Goal: Information Seeking & Learning: Learn about a topic

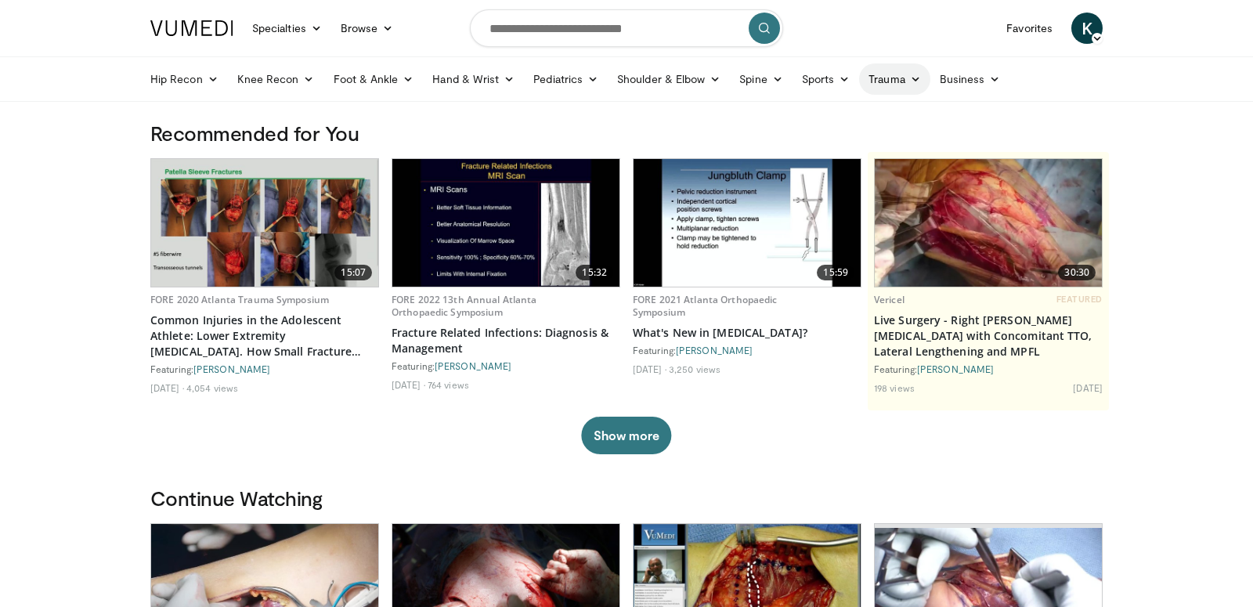
click at [880, 80] on link "Trauma" at bounding box center [894, 78] width 71 height 31
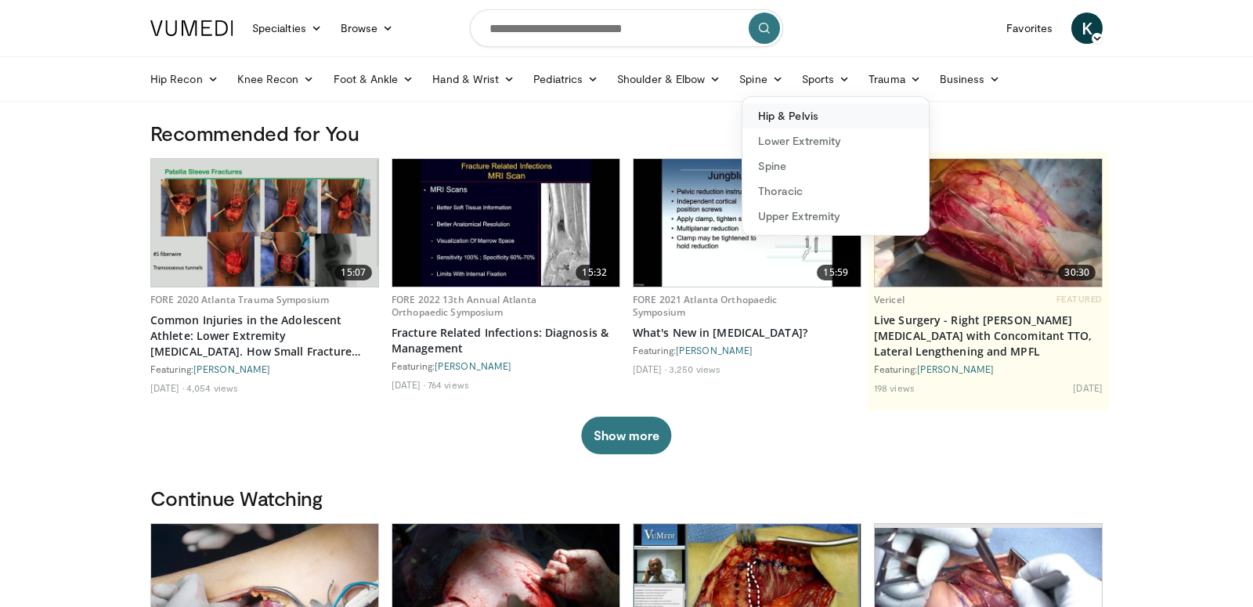
click at [842, 122] on link "Hip & Pelvis" at bounding box center [835, 115] width 186 height 25
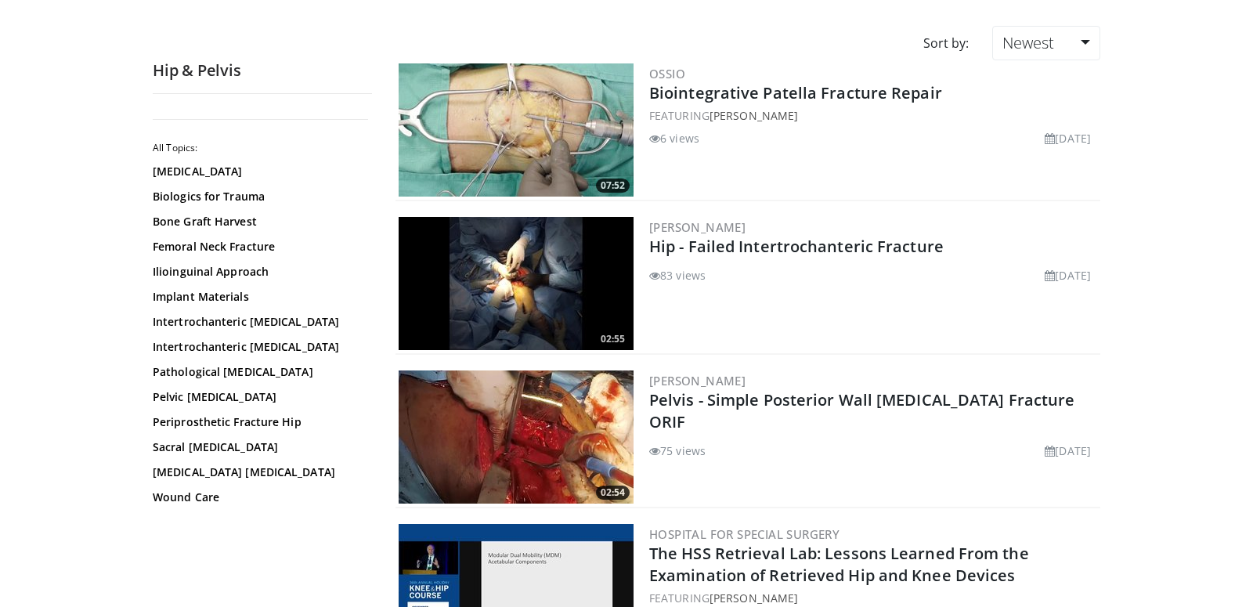
scroll to position [111, 0]
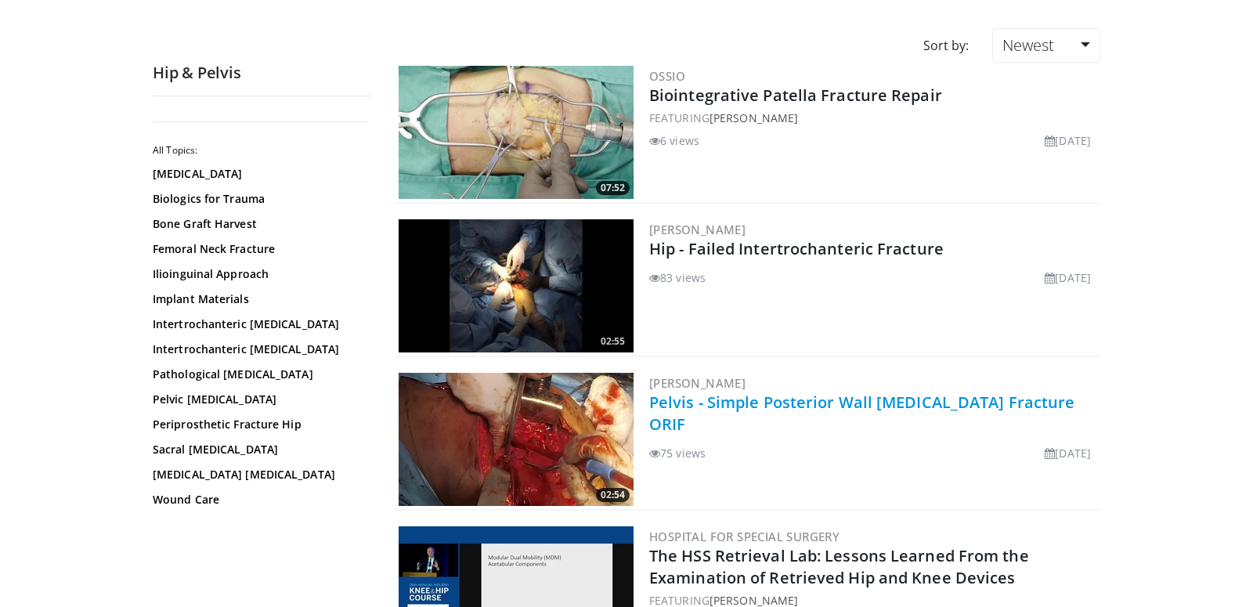
click at [795, 405] on link "Pelvis - Simple Posterior Wall [MEDICAL_DATA] Fracture ORIF" at bounding box center [861, 412] width 425 height 43
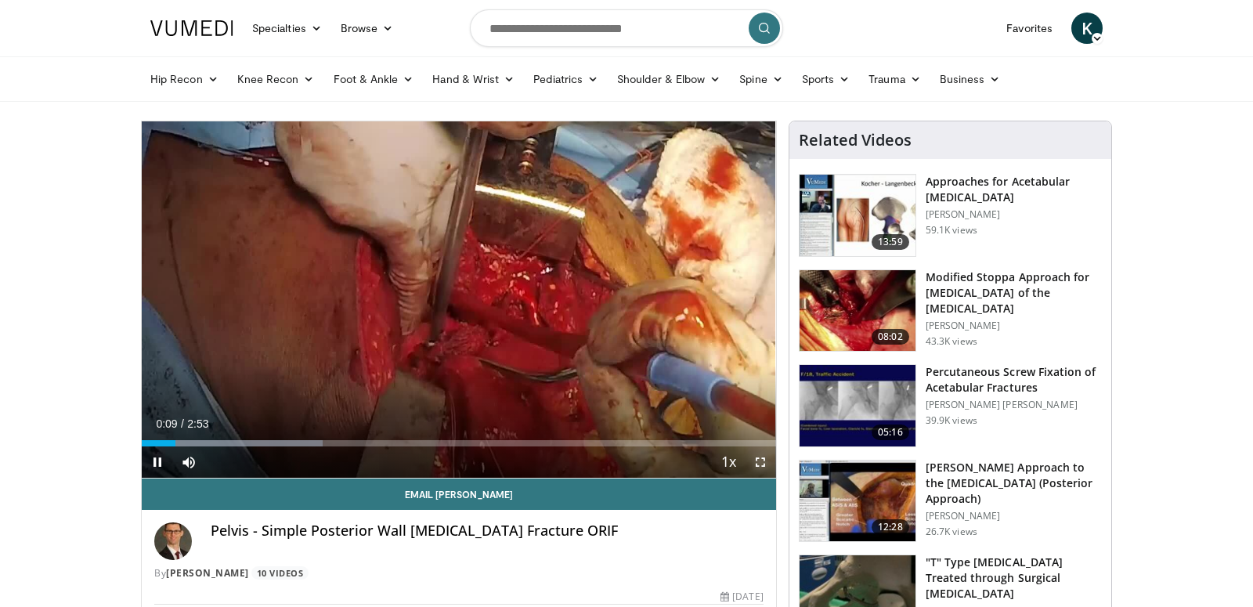
click at [755, 461] on span "Video Player" at bounding box center [760, 461] width 31 height 31
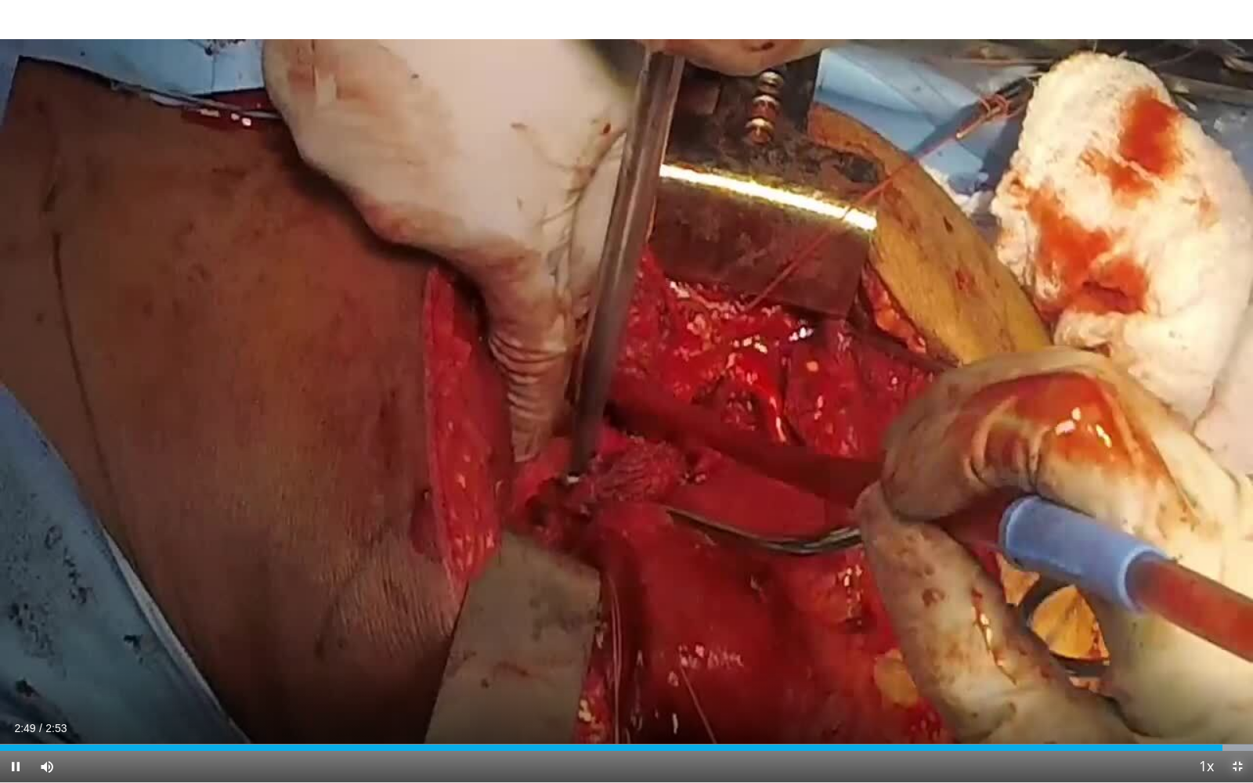
click at [1240, 606] on span "Video Player" at bounding box center [1236, 766] width 31 height 31
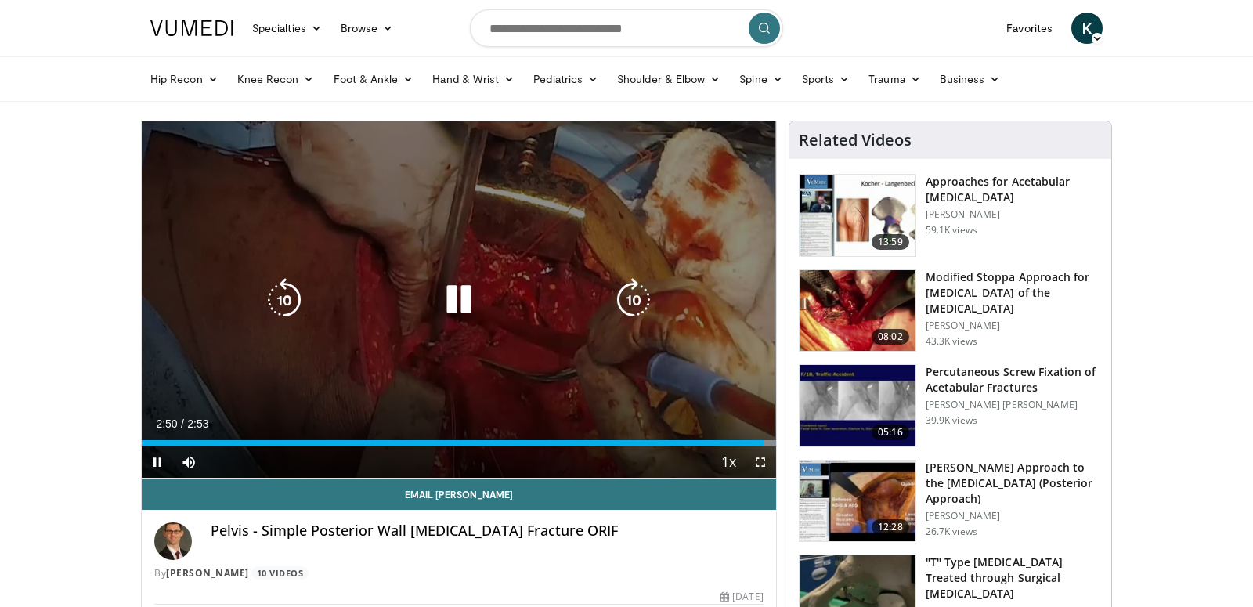
click at [625, 284] on icon "Video Player" at bounding box center [633, 300] width 44 height 44
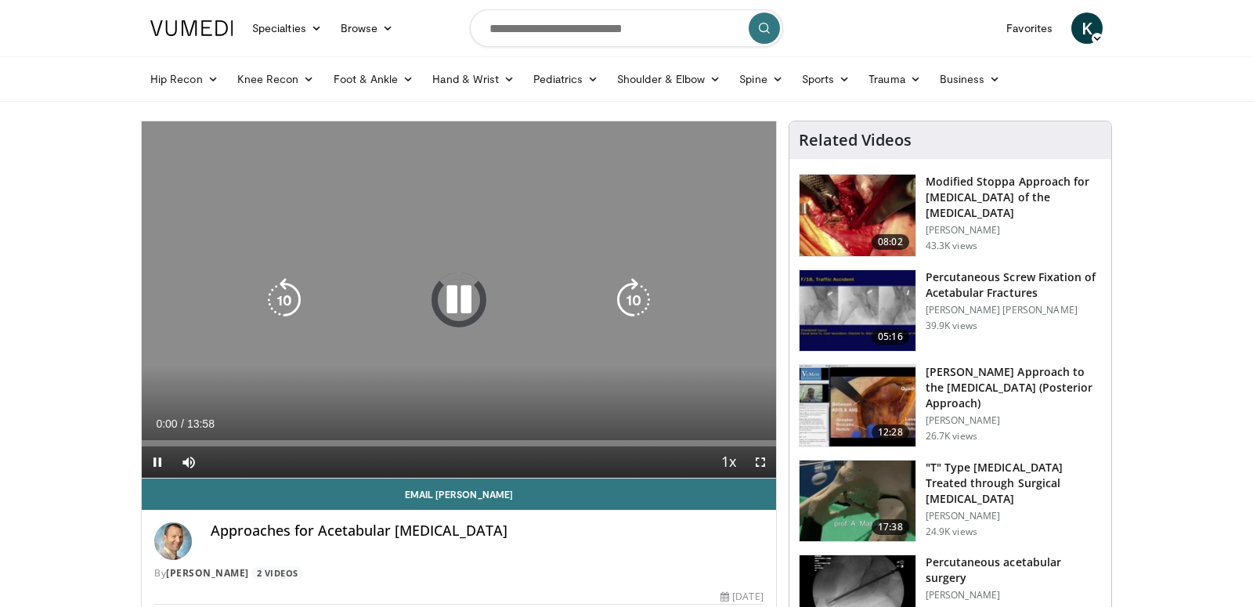
click at [457, 301] on icon "Video Player" at bounding box center [459, 300] width 44 height 44
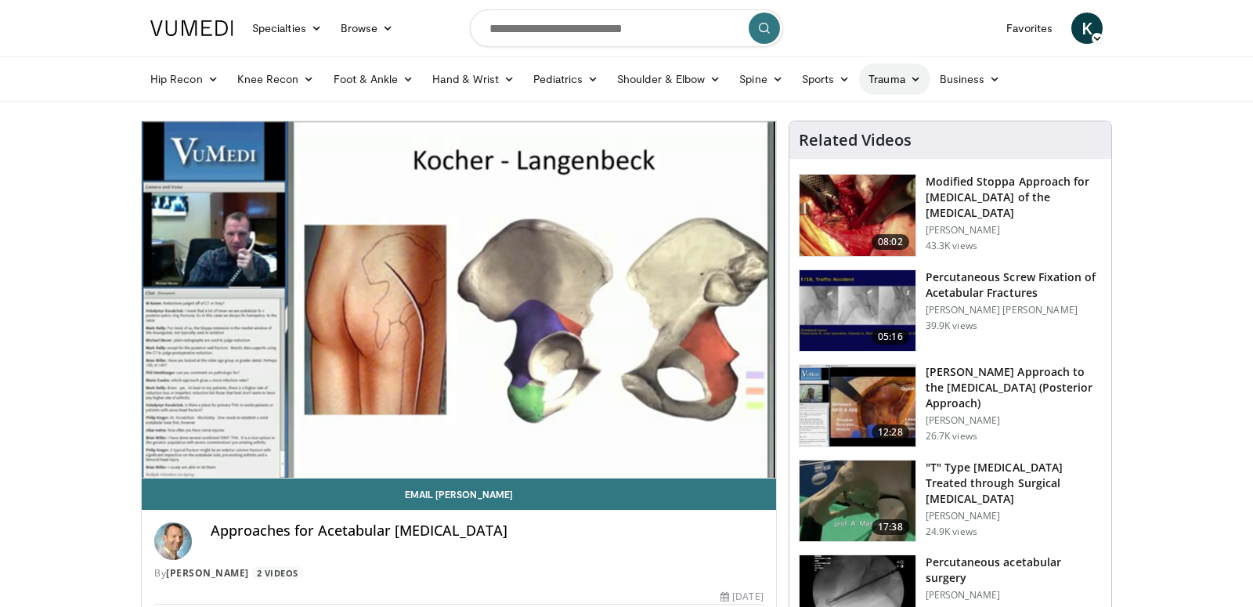
click at [897, 85] on link "Trauma" at bounding box center [894, 78] width 71 height 31
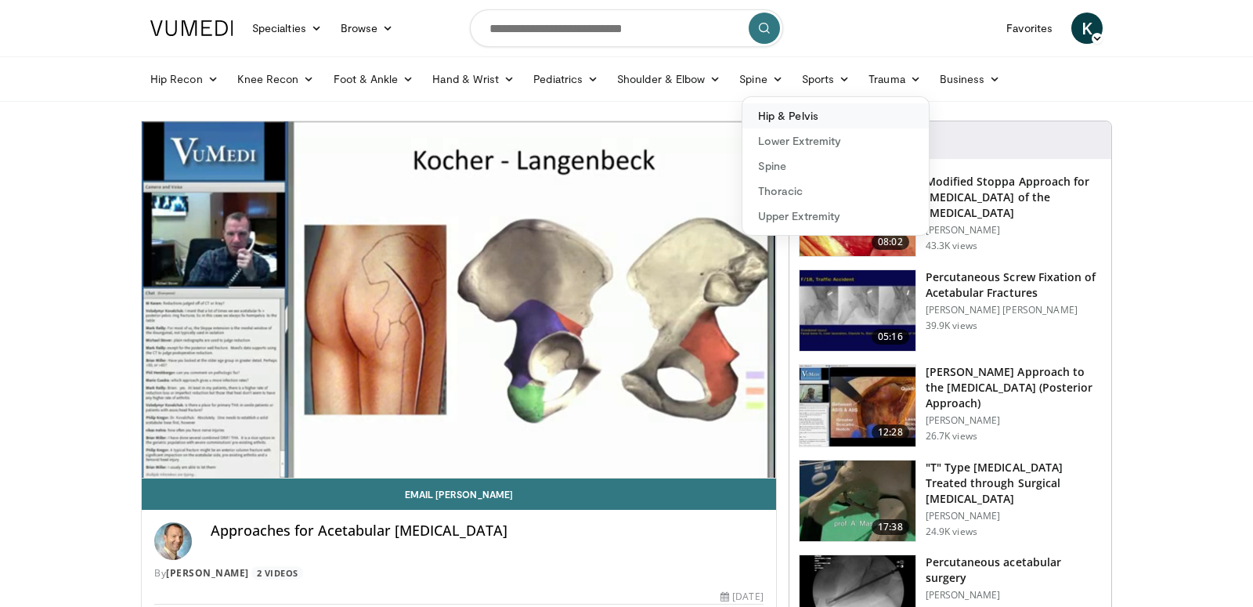
click at [831, 114] on link "Hip & Pelvis" at bounding box center [835, 115] width 186 height 25
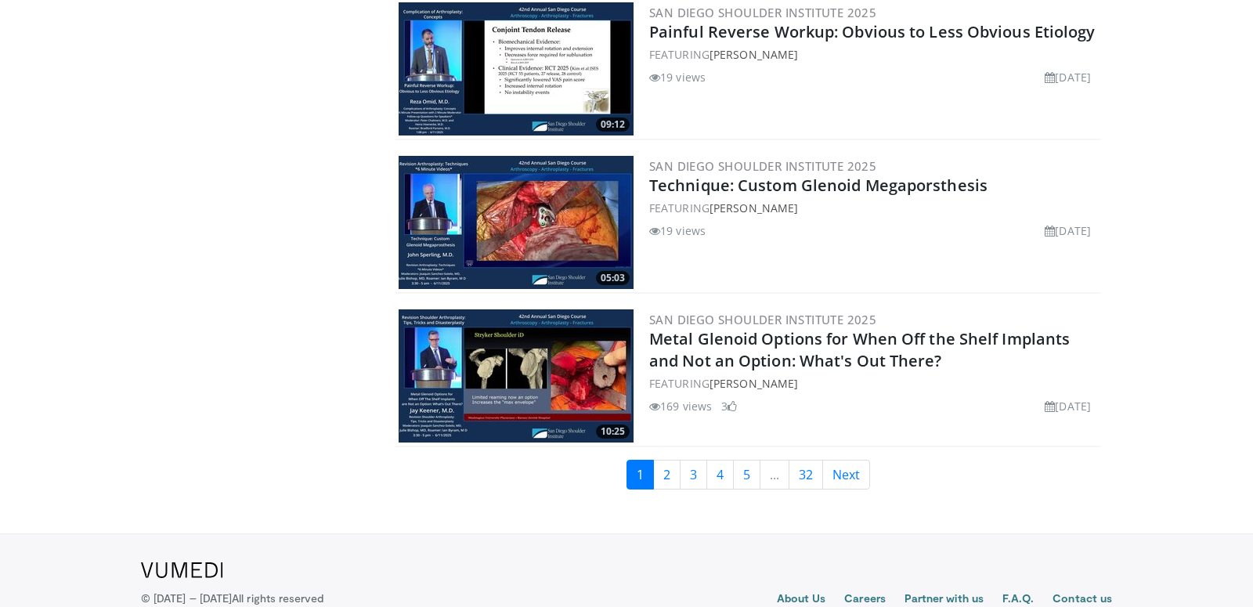
scroll to position [3622, 0]
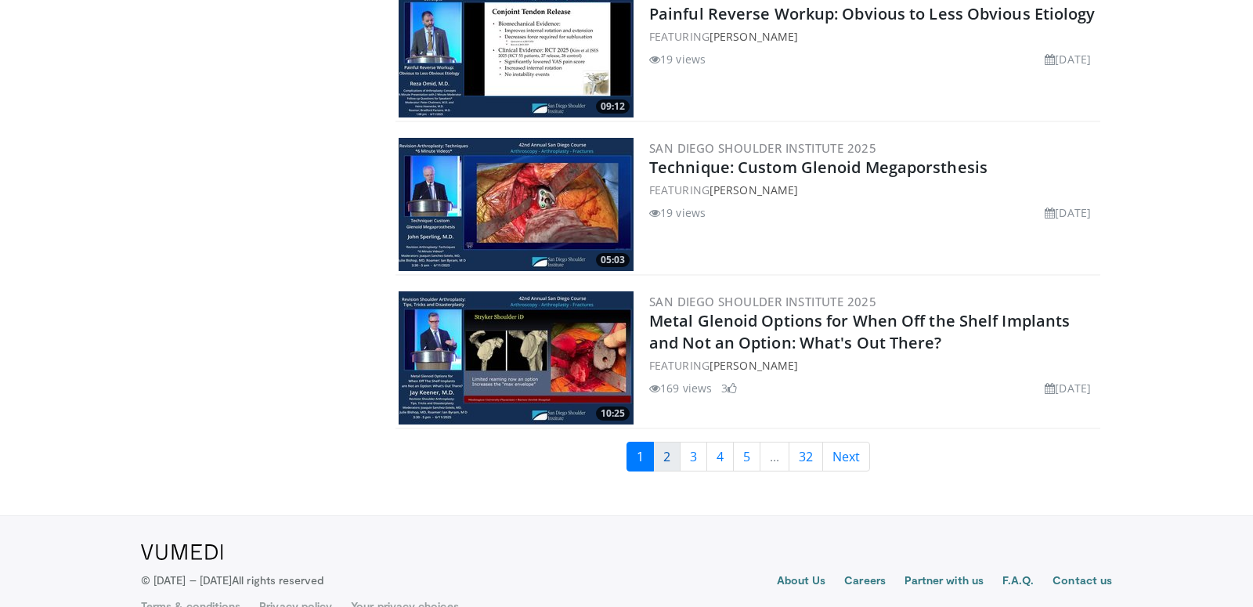
click at [669, 442] on link "2" at bounding box center [666, 457] width 27 height 30
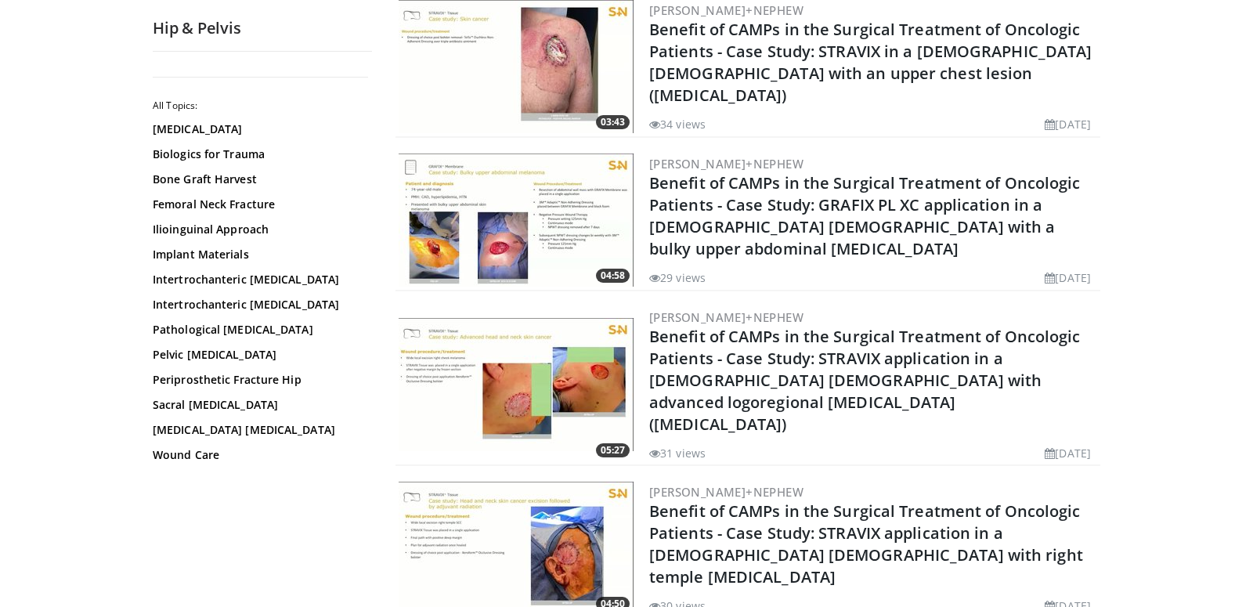
scroll to position [11, 0]
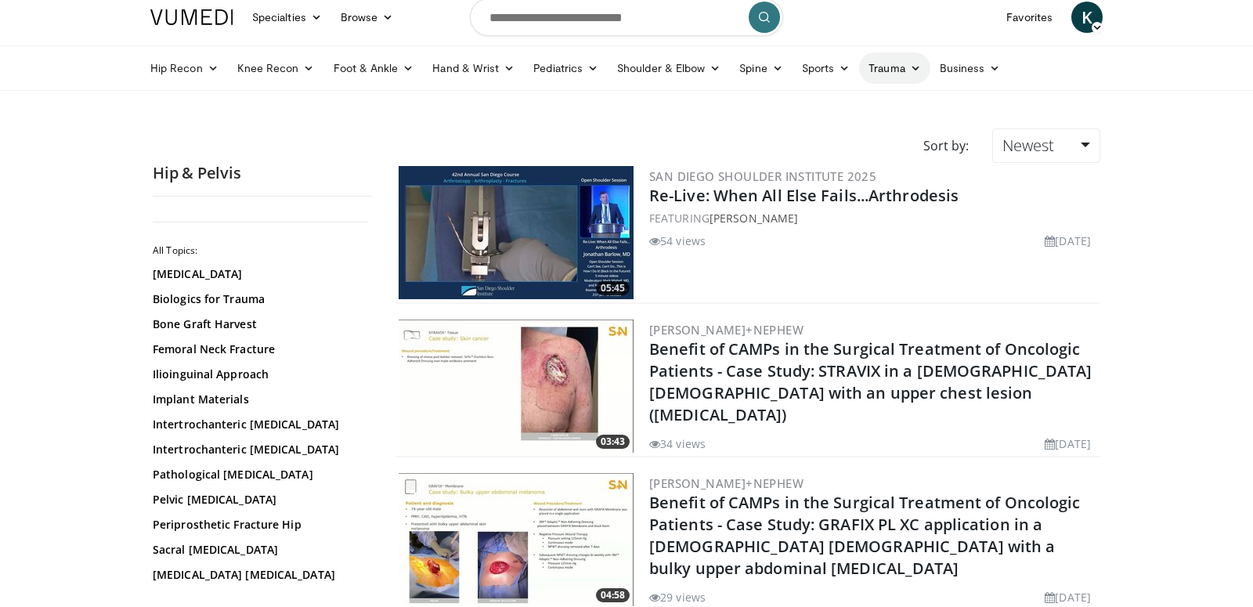
click at [897, 70] on link "Trauma" at bounding box center [894, 67] width 71 height 31
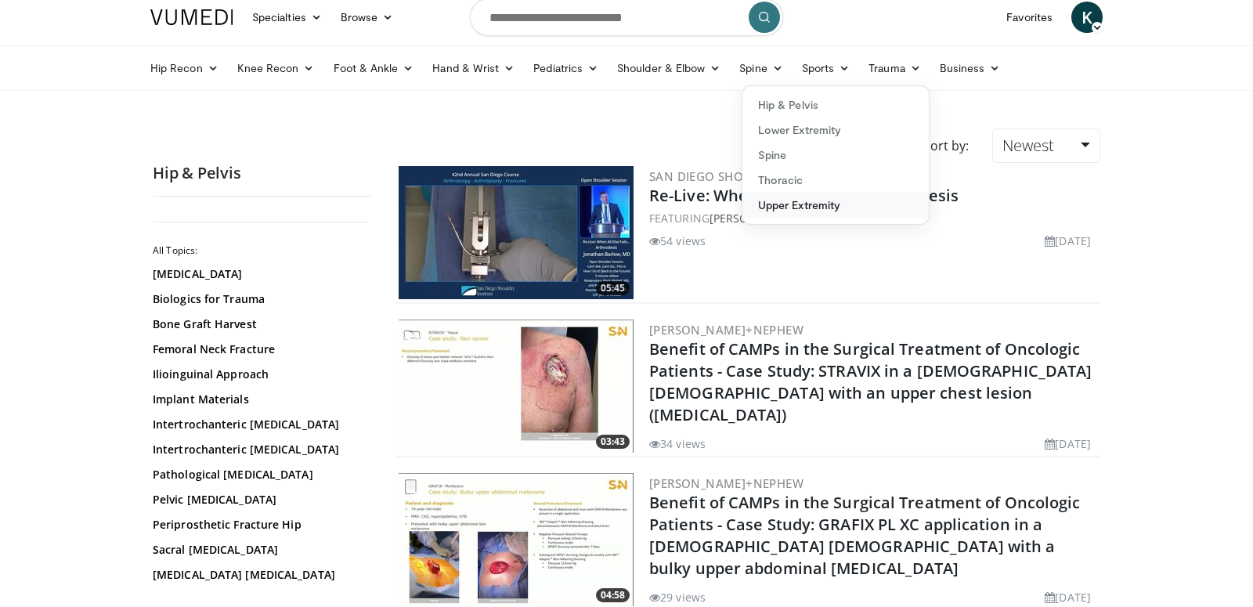
click at [880, 196] on link "Upper Extremity" at bounding box center [835, 205] width 186 height 25
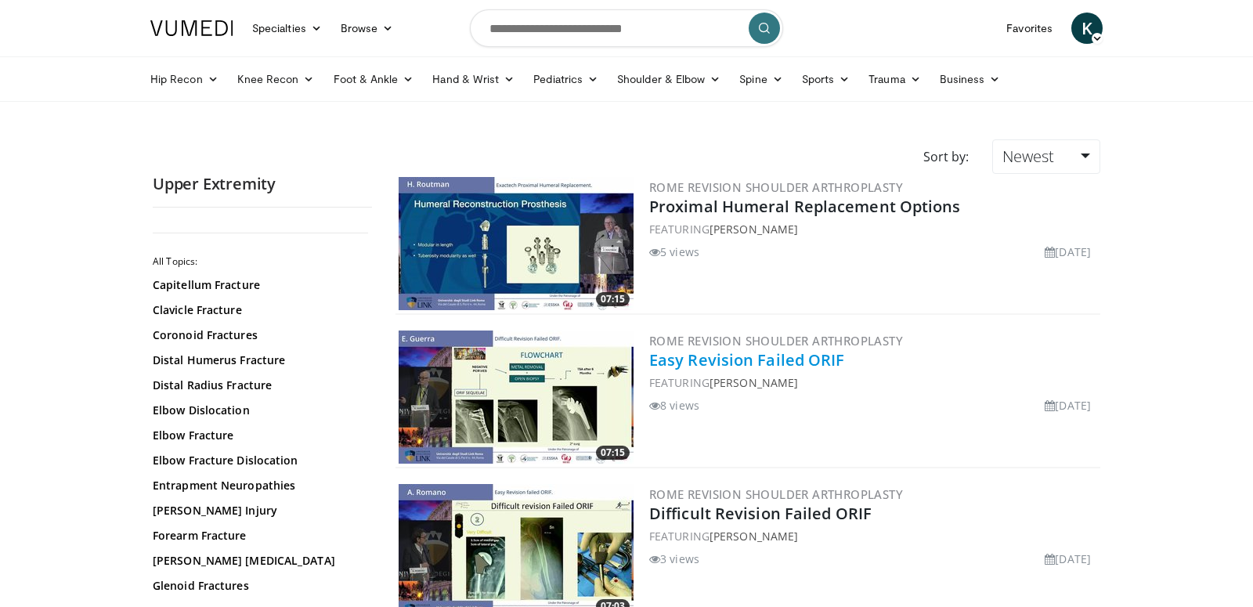
click at [762, 358] on link "Easy Revision Failed ORIF" at bounding box center [747, 359] width 196 height 21
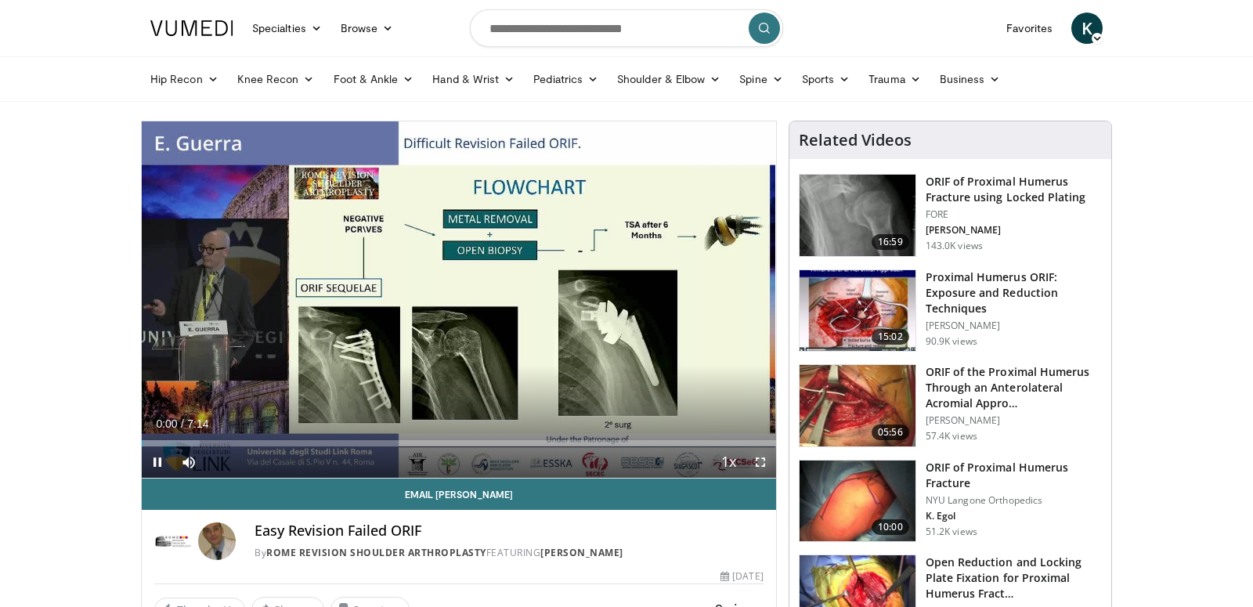
click at [764, 464] on span "Video Player" at bounding box center [760, 461] width 31 height 31
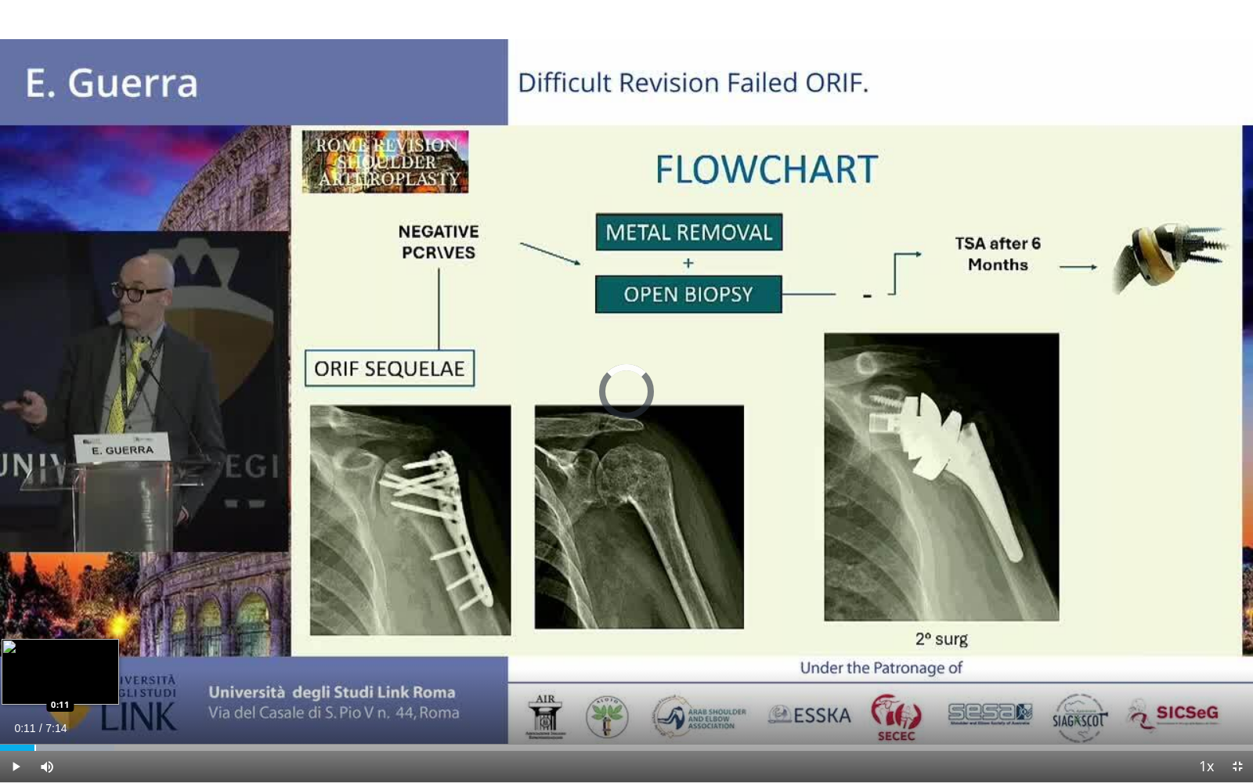
click at [34, 606] on div "Progress Bar" at bounding box center [35, 748] width 2 height 6
click at [54, 606] on div "Progress Bar" at bounding box center [55, 748] width 2 height 6
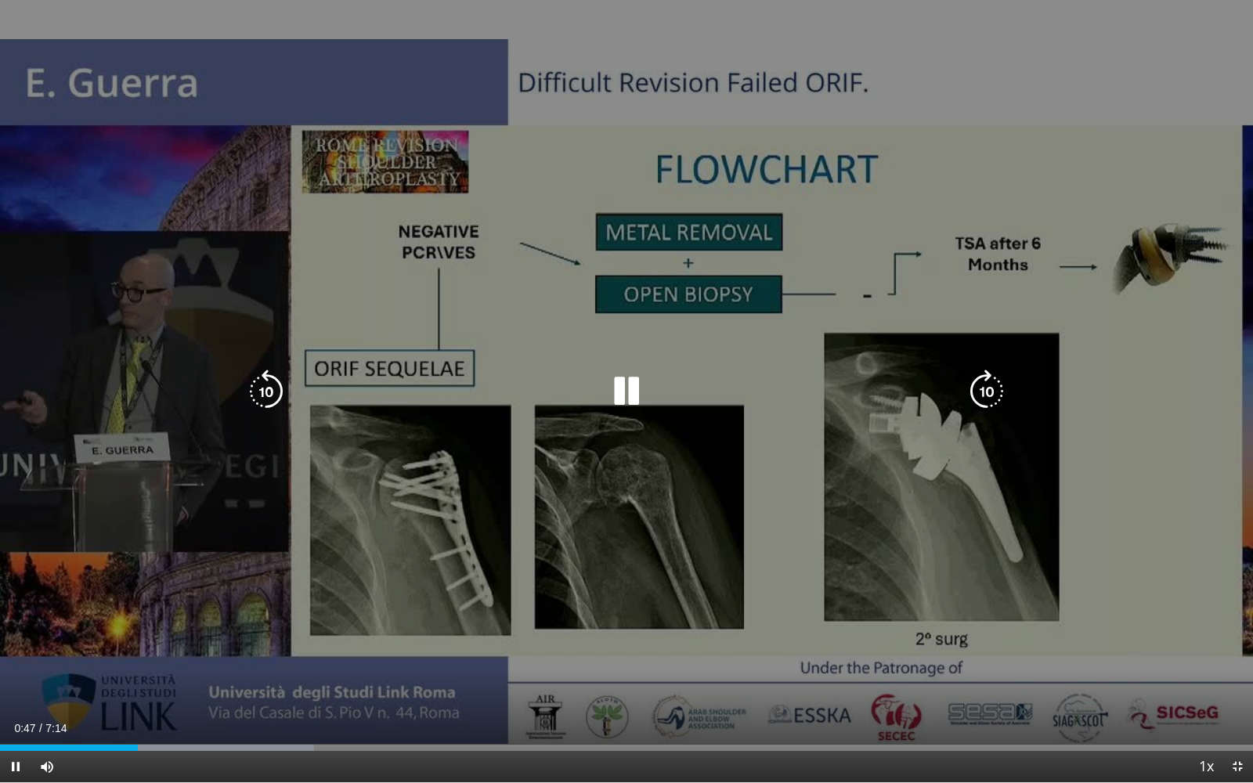
click at [620, 390] on icon "Video Player" at bounding box center [626, 392] width 44 height 44
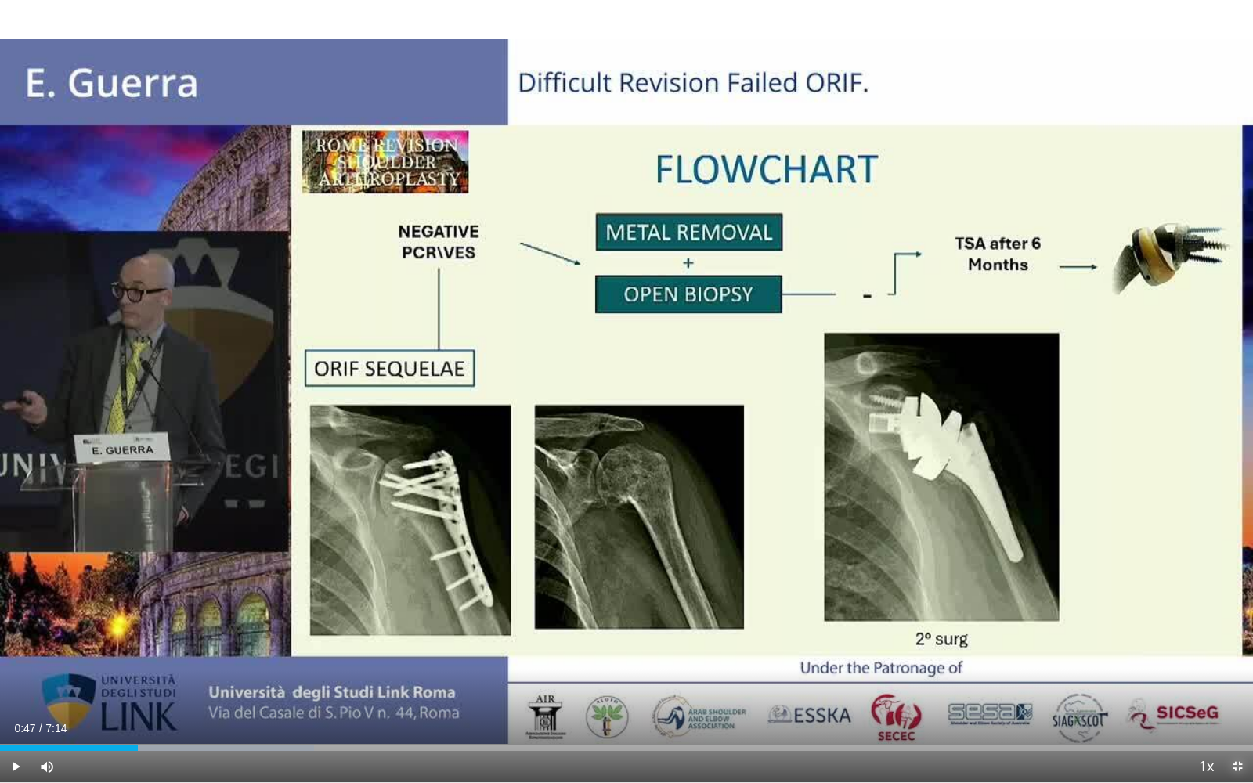
click at [1235, 606] on span "Video Player" at bounding box center [1236, 766] width 31 height 31
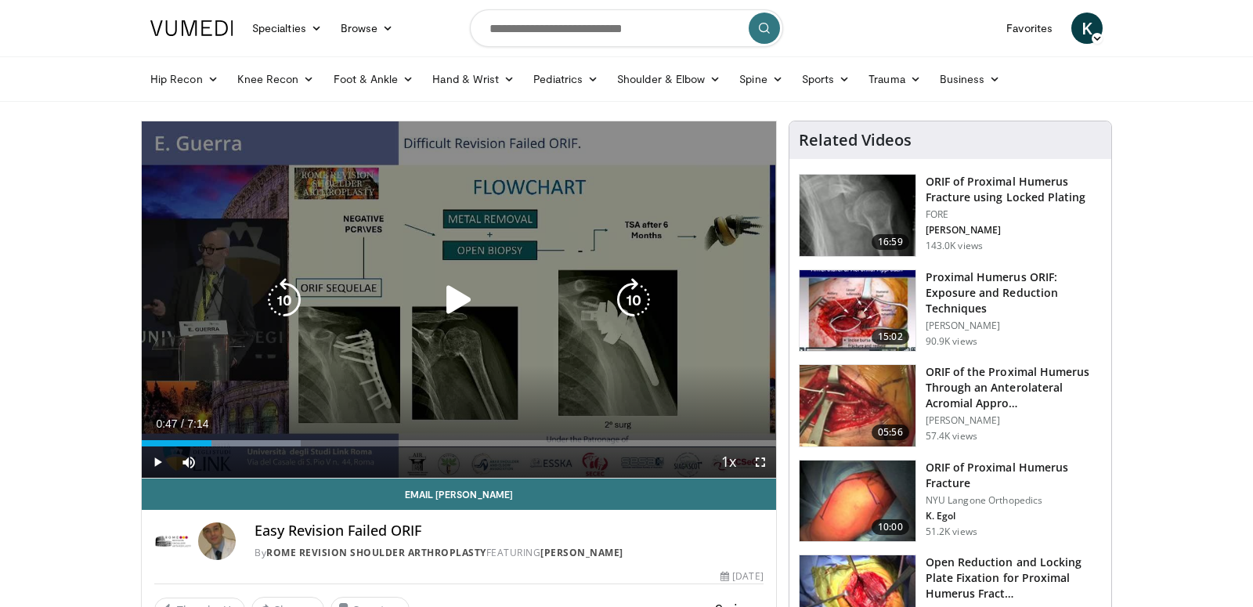
click at [623, 312] on icon "Video Player" at bounding box center [633, 300] width 44 height 44
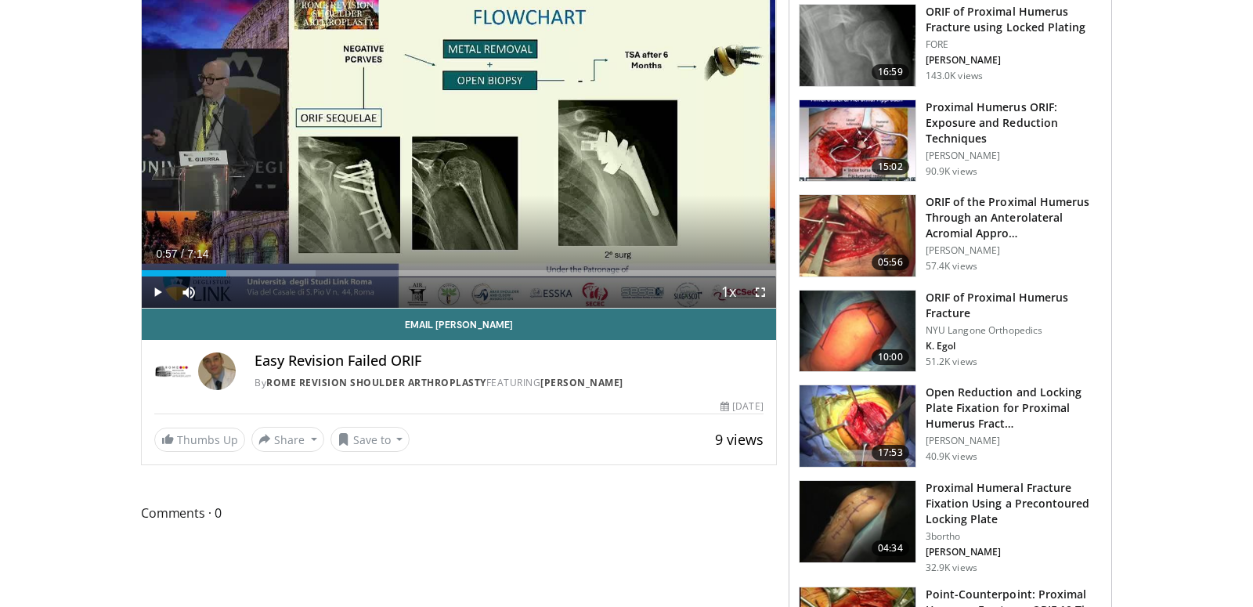
scroll to position [171, 0]
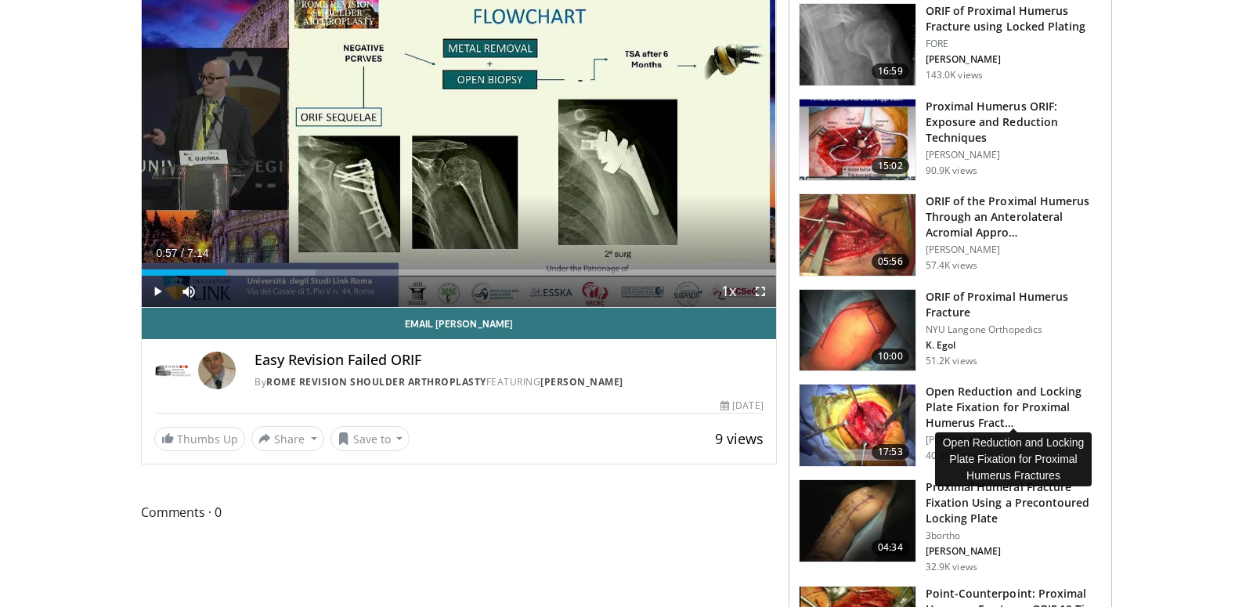
click at [977, 406] on h3 "Open Reduction and Locking Plate Fixation for Proximal Humerus Fract…" at bounding box center [1013, 407] width 176 height 47
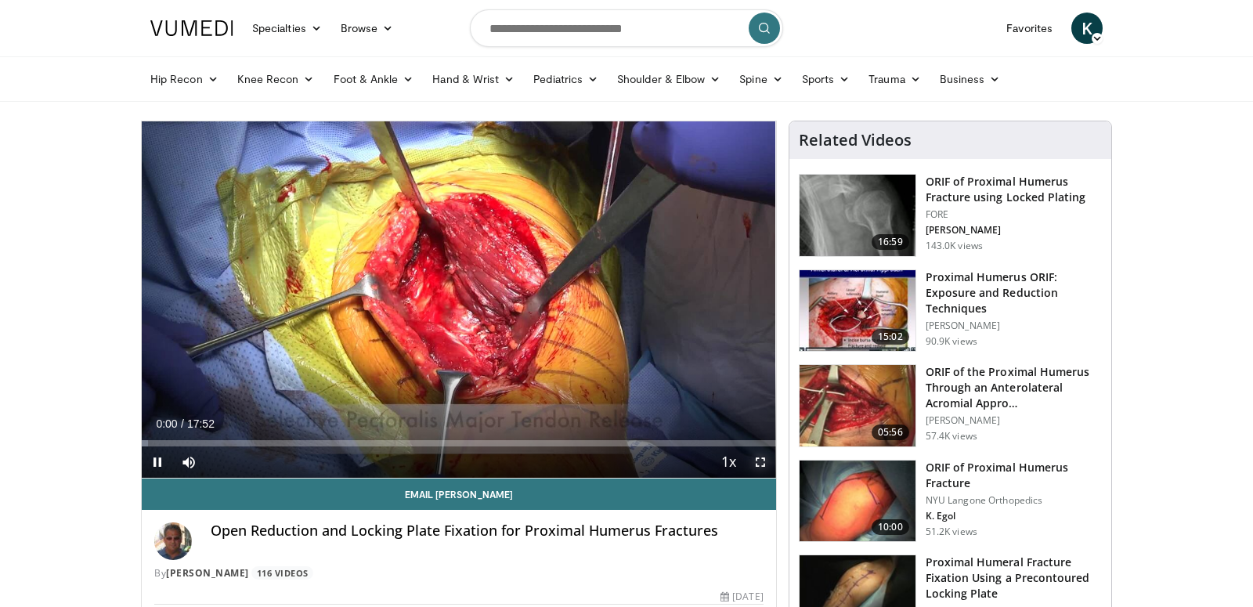
click at [759, 459] on span "Video Player" at bounding box center [760, 461] width 31 height 31
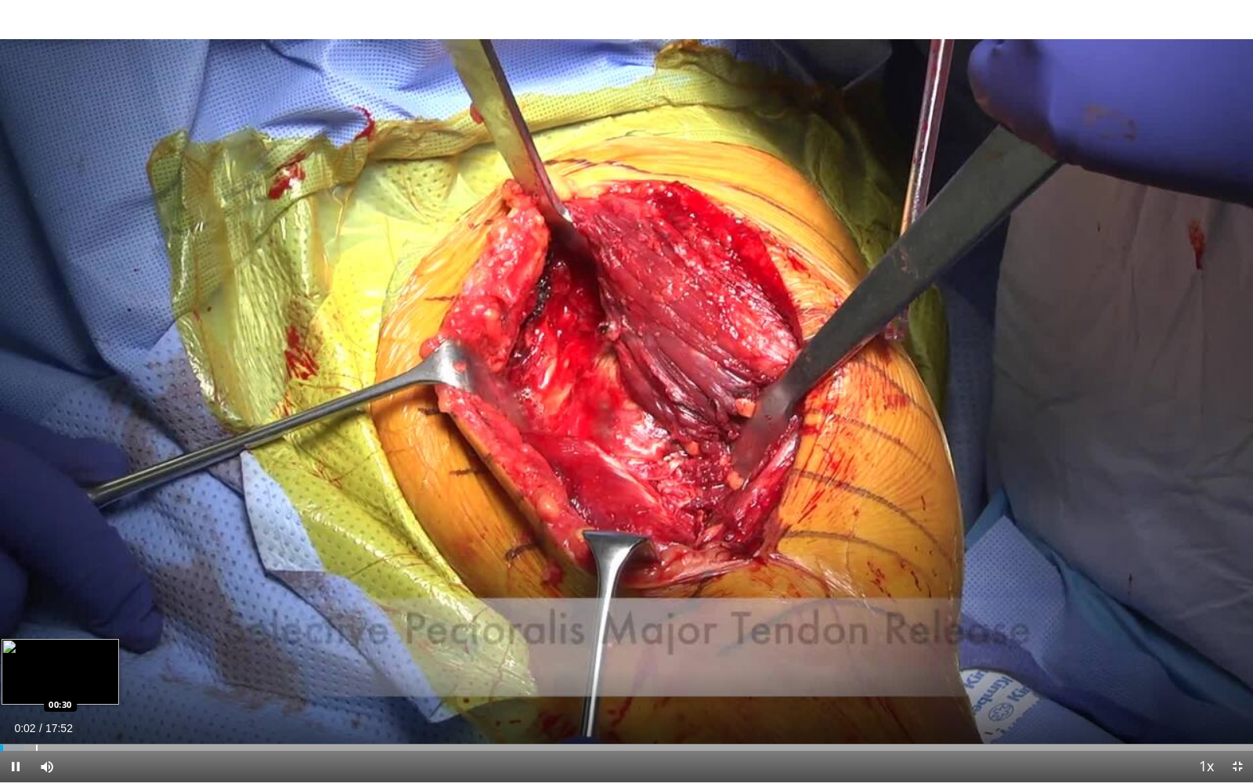
click at [36, 606] on div "Progress Bar" at bounding box center [37, 748] width 2 height 6
click at [67, 606] on div "Progress Bar" at bounding box center [68, 748] width 2 height 6
click at [110, 606] on div "Progress Bar" at bounding box center [111, 748] width 2 height 6
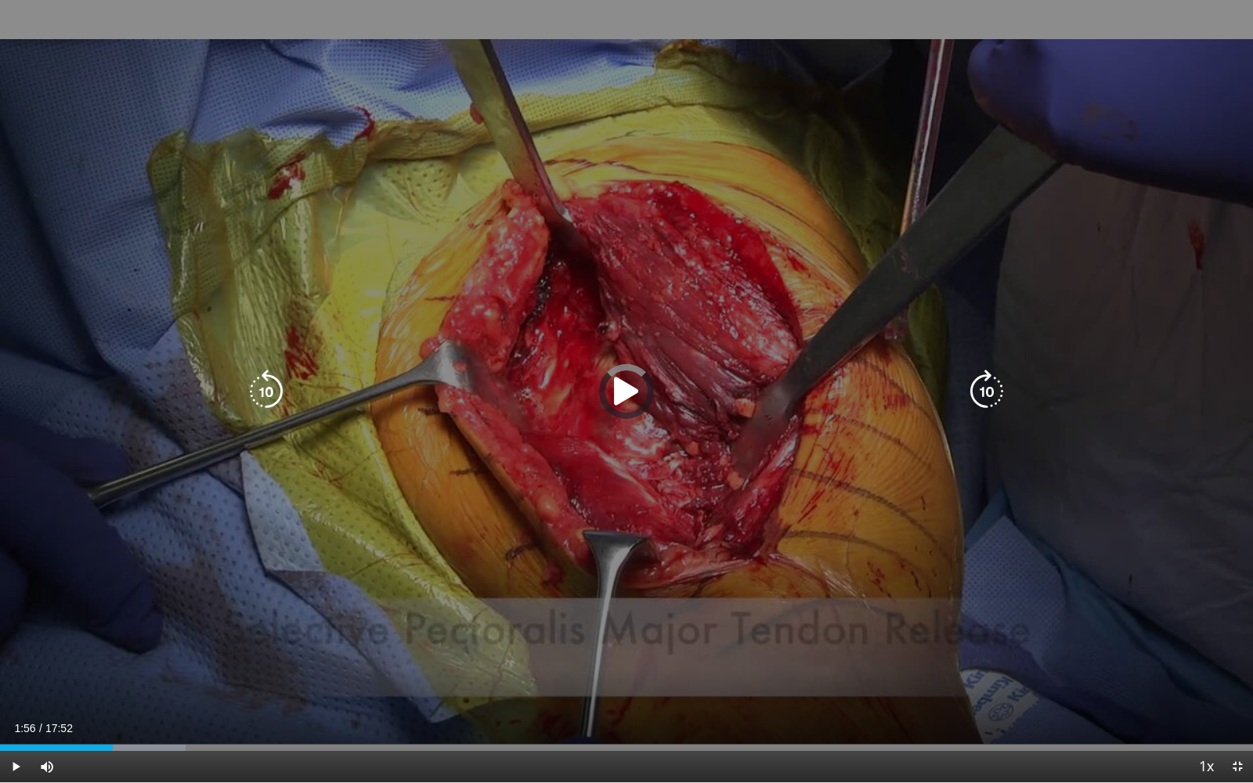
click at [0, 0] on div "Progress Bar" at bounding box center [0, 0] width 0 height 0
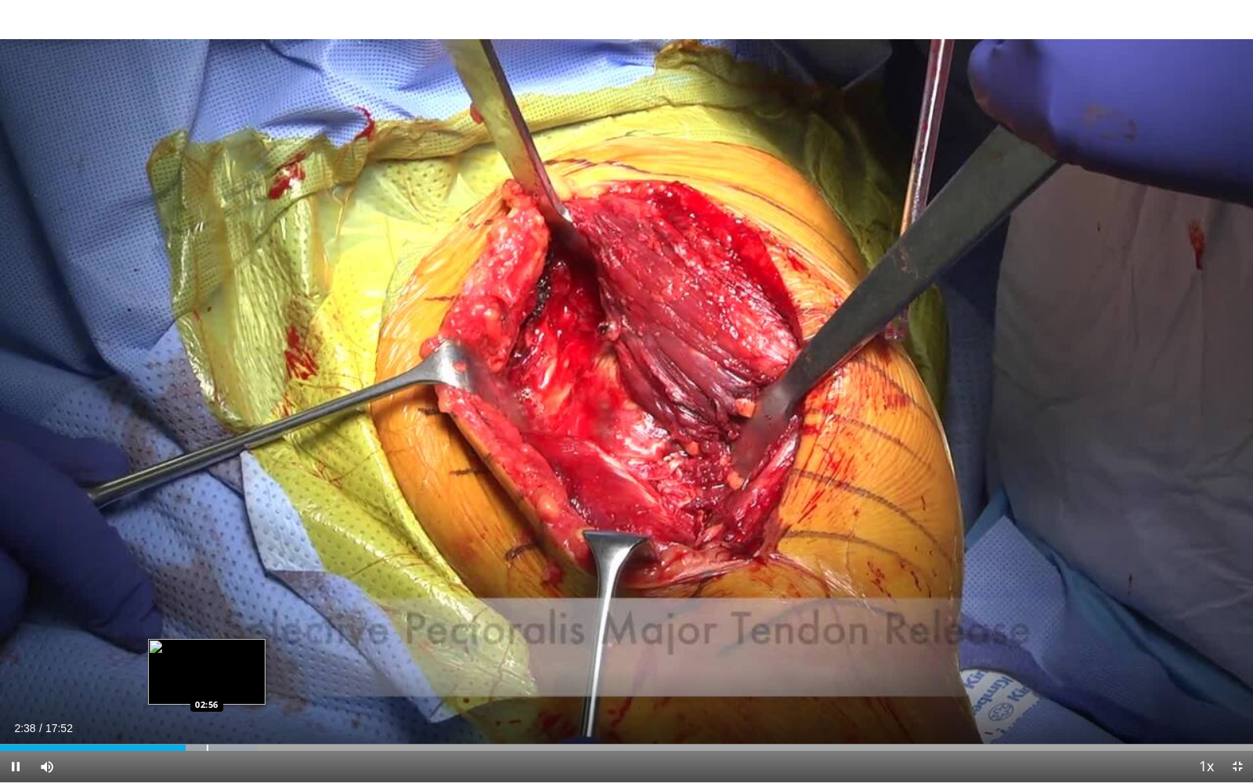
click at [207, 606] on div "Loaded : 20.53% 02:38 02:56" at bounding box center [626, 743] width 1253 height 15
click at [182, 606] on div "Loaded : 22.19% 02:58 02:36" at bounding box center [626, 743] width 1253 height 15
click at [240, 606] on div "Progress Bar" at bounding box center [241, 748] width 2 height 6
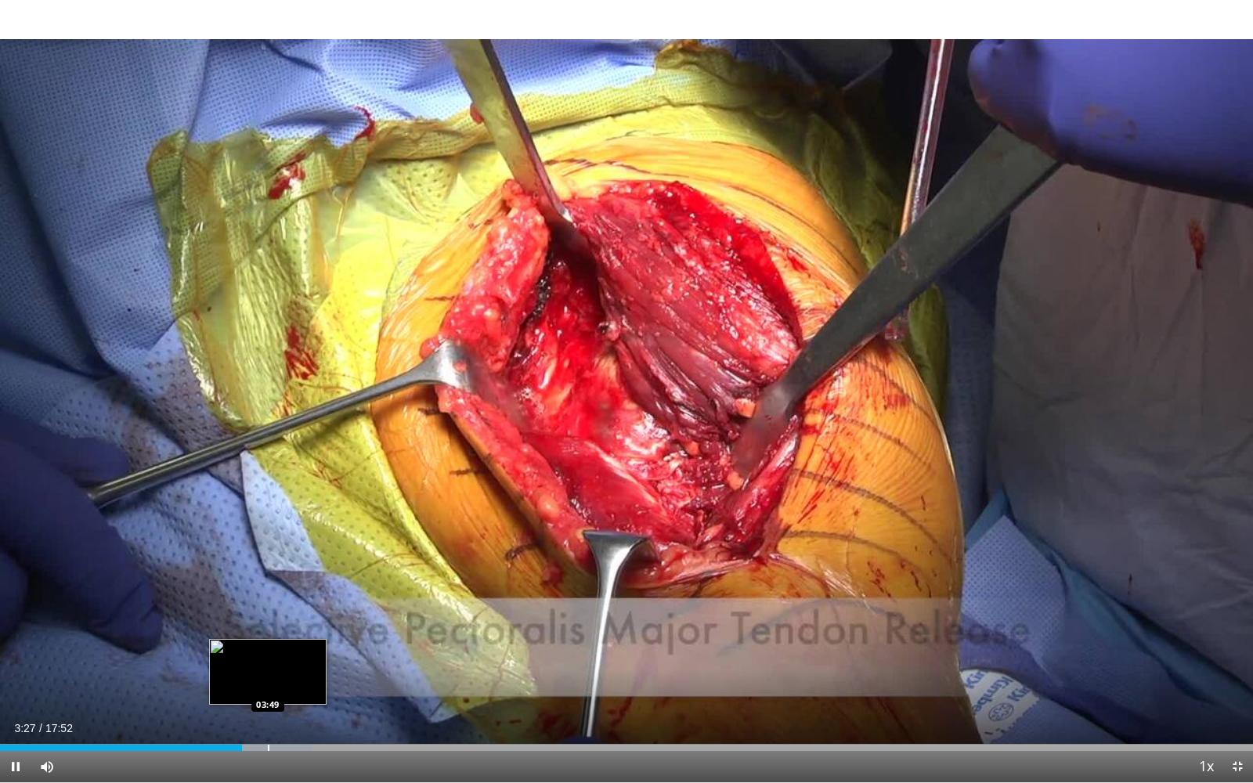
click at [268, 606] on div "Progress Bar" at bounding box center [269, 748] width 2 height 6
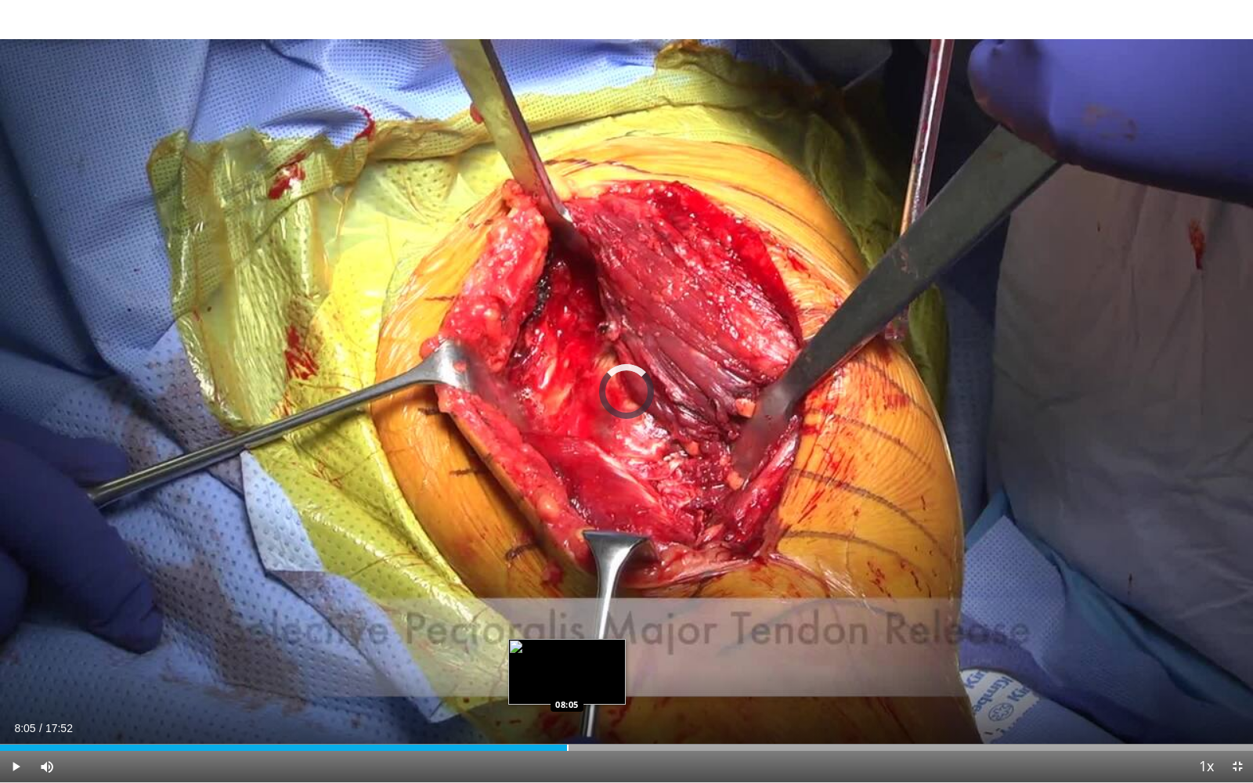
click at [567, 606] on div "Progress Bar" at bounding box center [568, 748] width 2 height 6
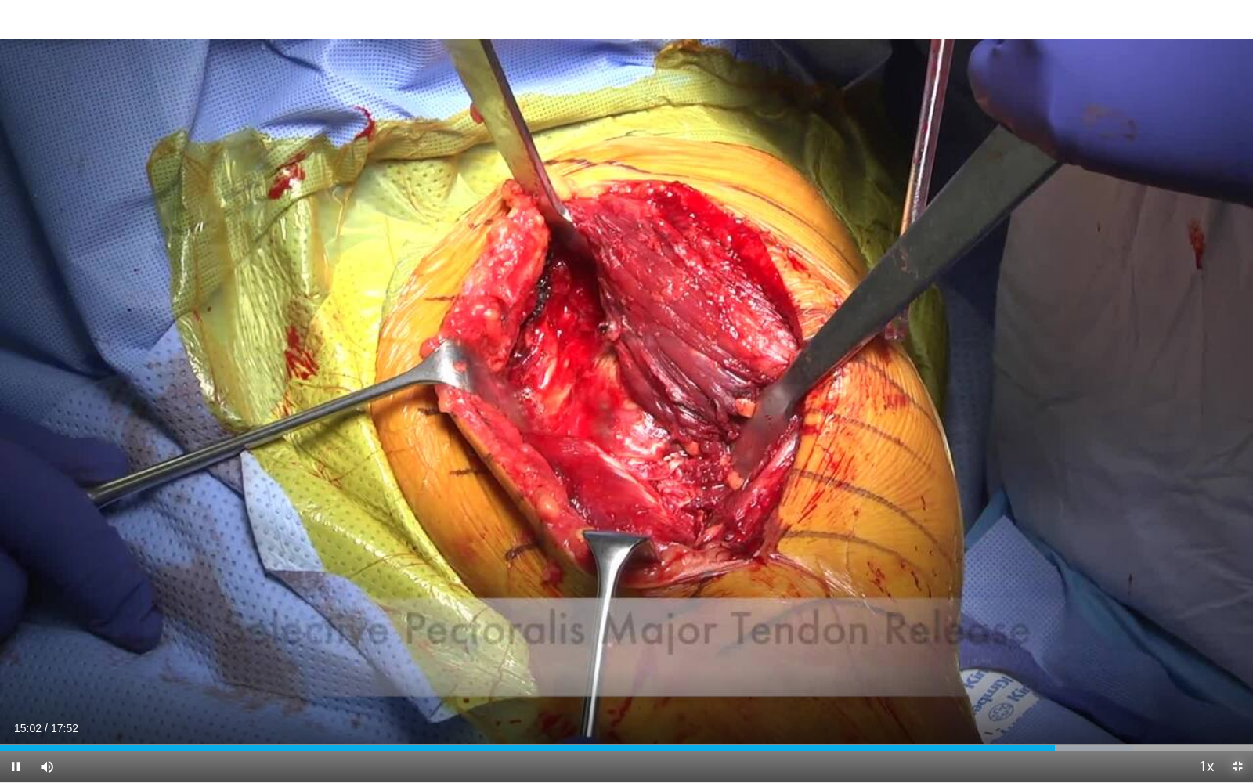
click at [1232, 606] on span "Video Player" at bounding box center [1236, 766] width 31 height 31
